Goal: Task Accomplishment & Management: Manage account settings

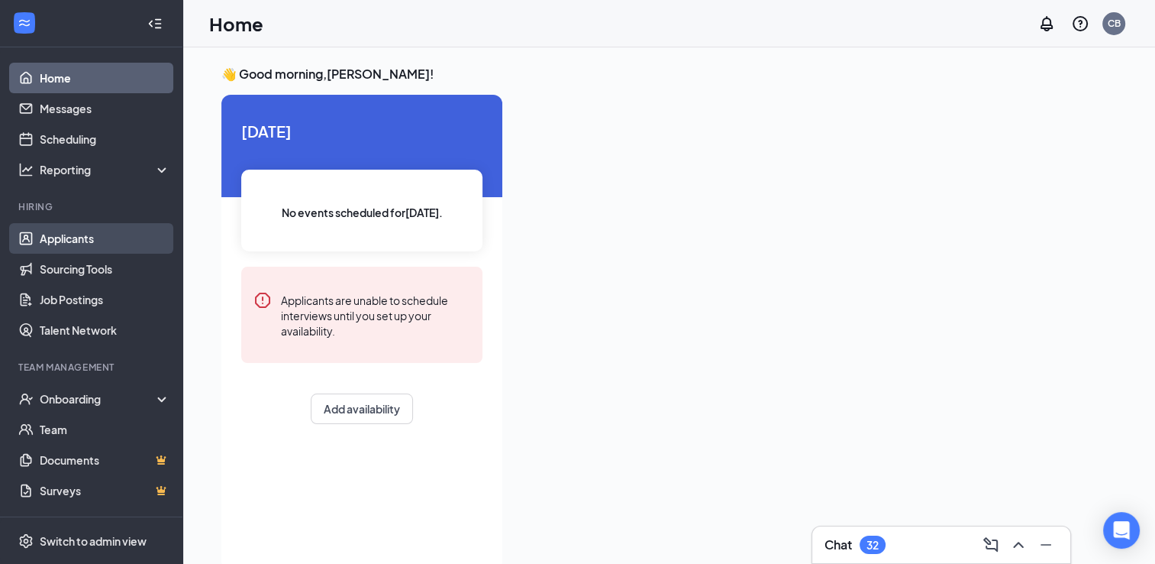
click at [122, 237] on link "Applicants" at bounding box center [105, 238] width 131 height 31
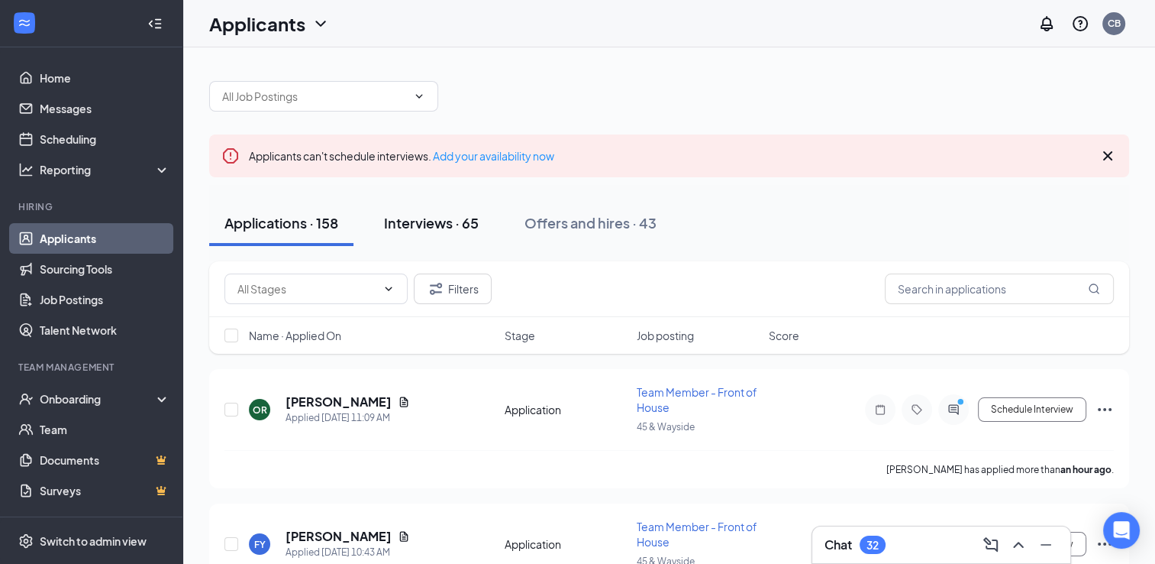
click at [441, 219] on div "Interviews · 65" at bounding box center [431, 222] width 95 height 19
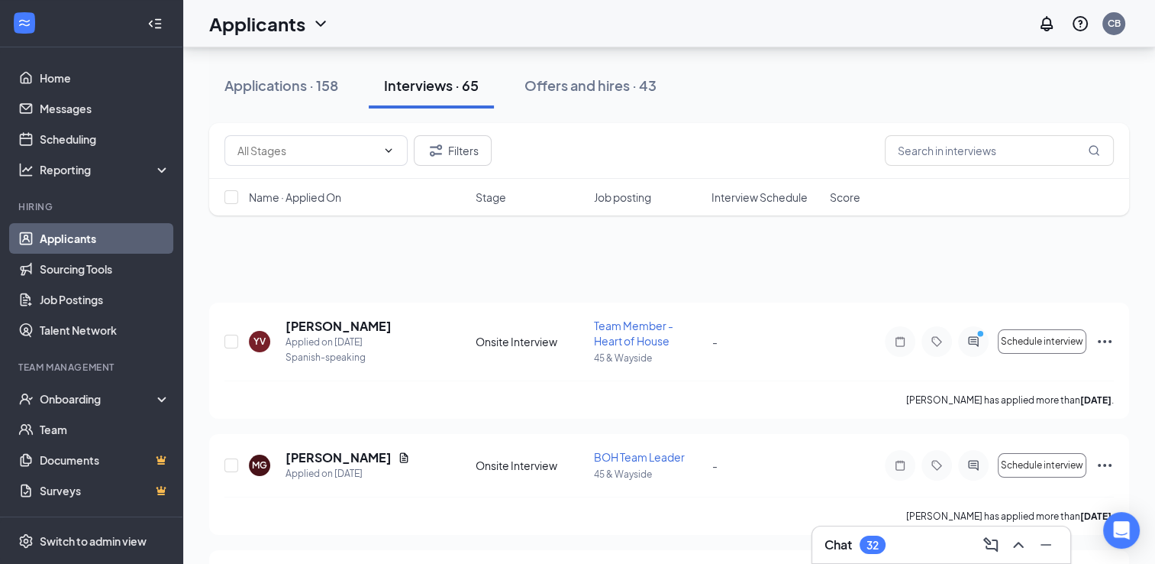
scroll to position [55, 0]
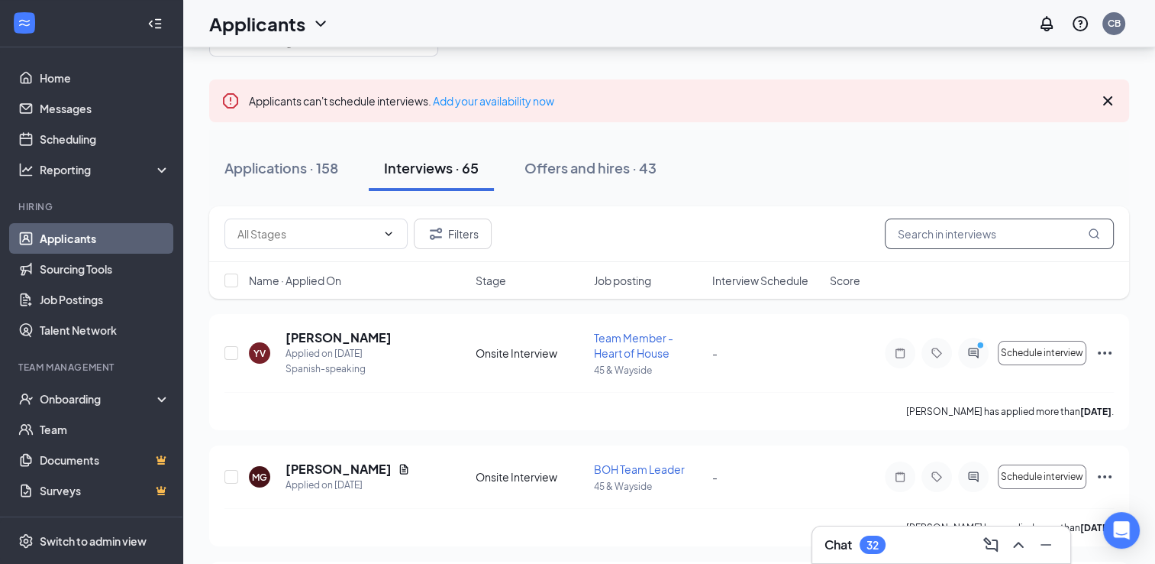
click at [933, 237] on input "text" at bounding box center [999, 233] width 229 height 31
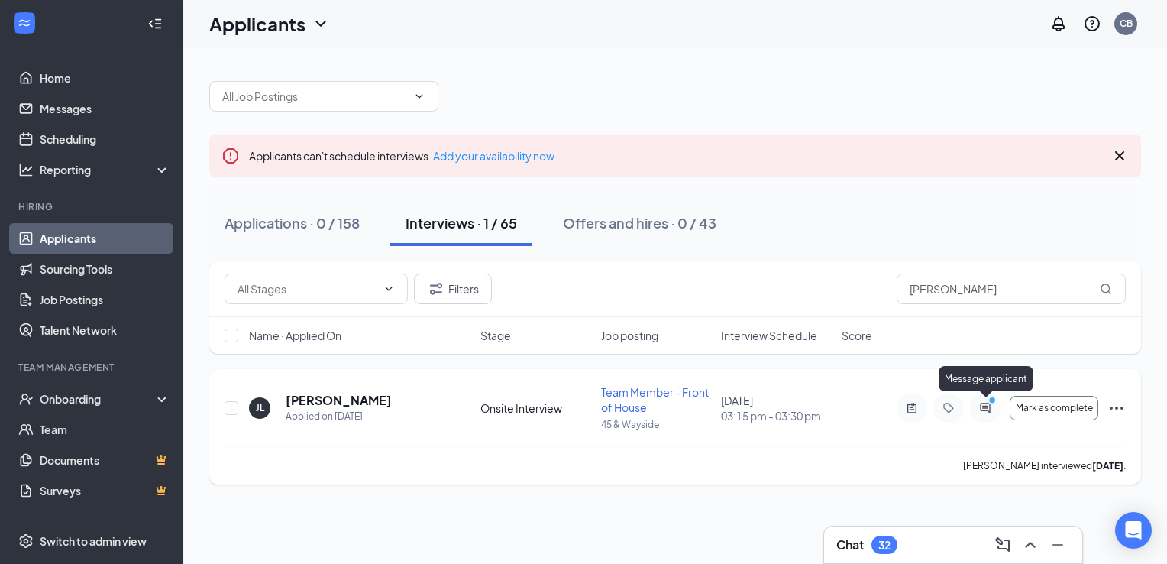
click at [990, 406] on icon "PrimaryDot" at bounding box center [994, 402] width 18 height 12
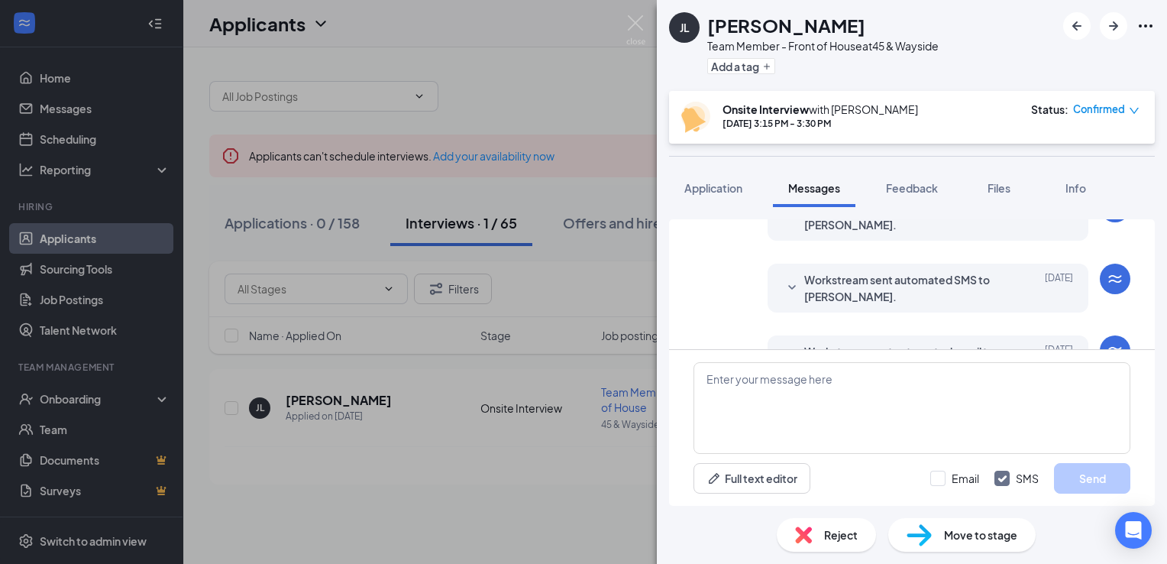
scroll to position [537, 0]
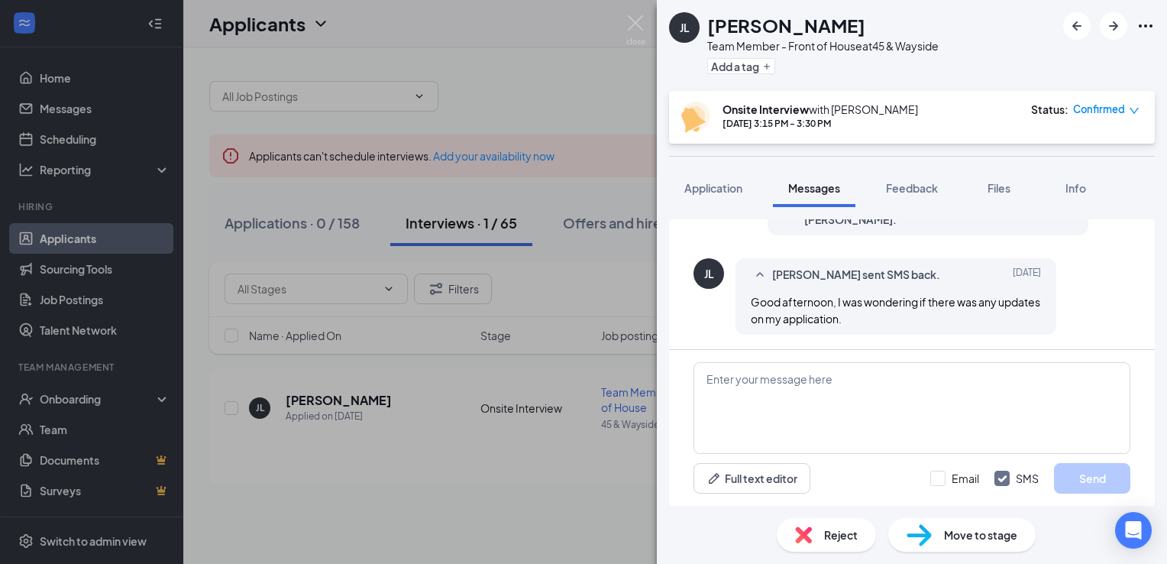
click at [527, 115] on div "[PERSON_NAME] [PERSON_NAME] Team Member - Front of House at 45 & Wayside Add a …" at bounding box center [583, 282] width 1167 height 564
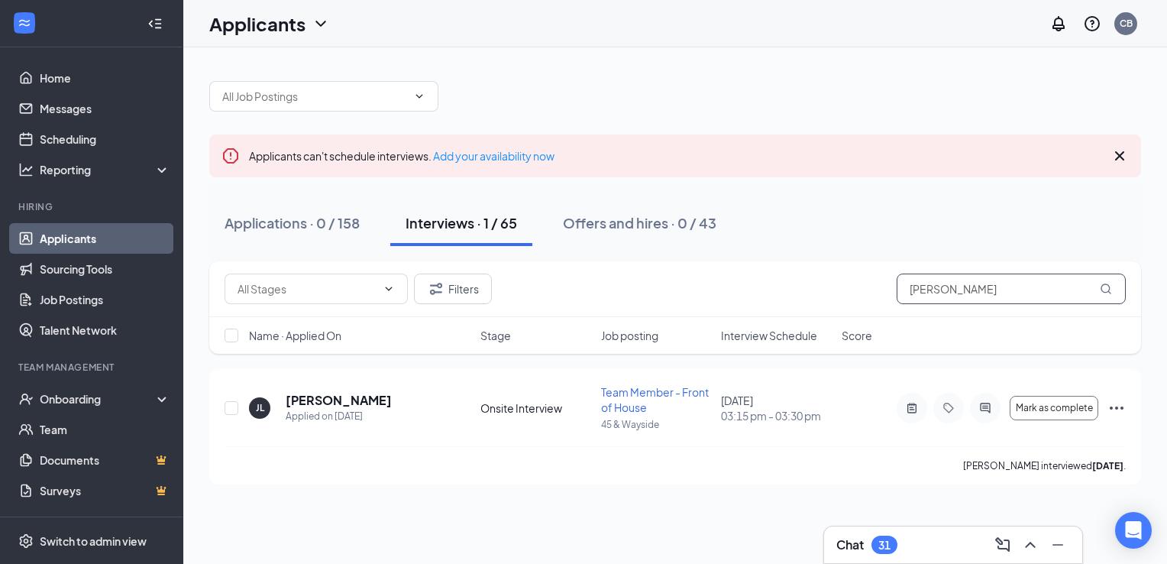
click at [910, 275] on input "[PERSON_NAME]" at bounding box center [1011, 288] width 229 height 31
type input "[PERSON_NAME]"
click at [918, 402] on icon "ActiveNote" at bounding box center [912, 408] width 18 height 12
